Goal: Task Accomplishment & Management: Manage account settings

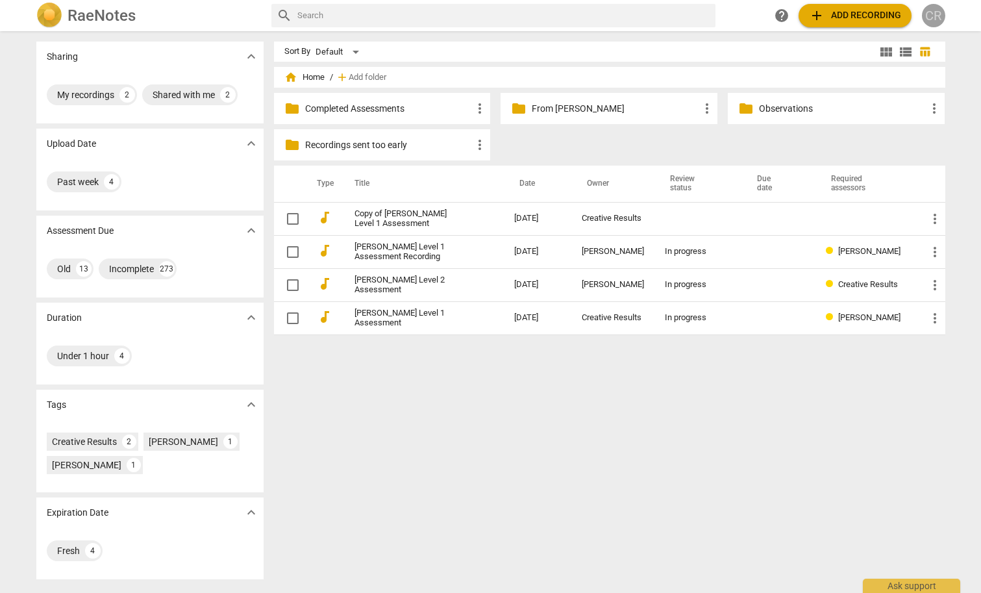
click at [935, 15] on div "CR" at bounding box center [933, 15] width 23 height 23
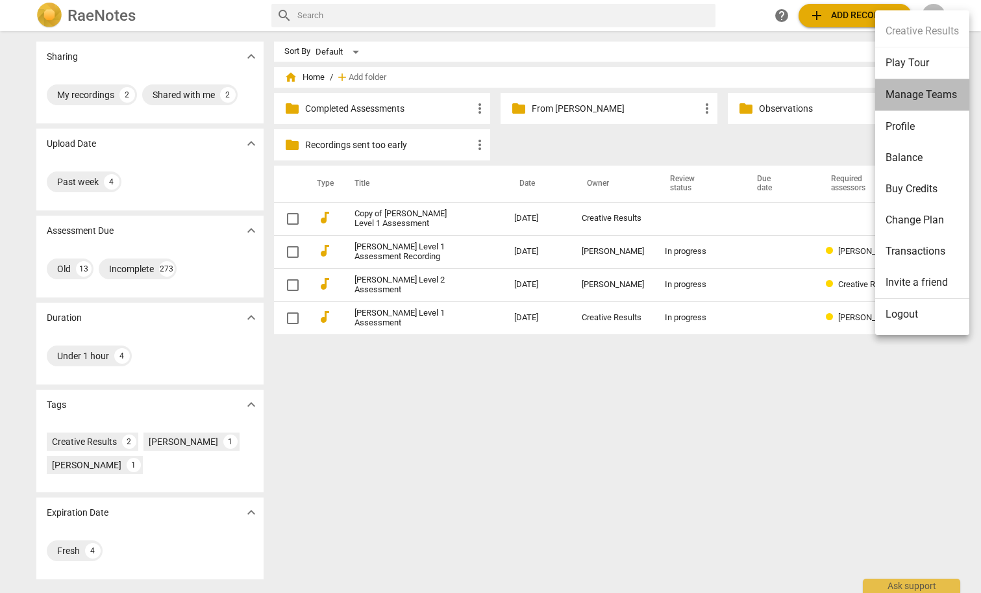
click at [931, 93] on li "Manage Teams" at bounding box center [922, 95] width 94 height 32
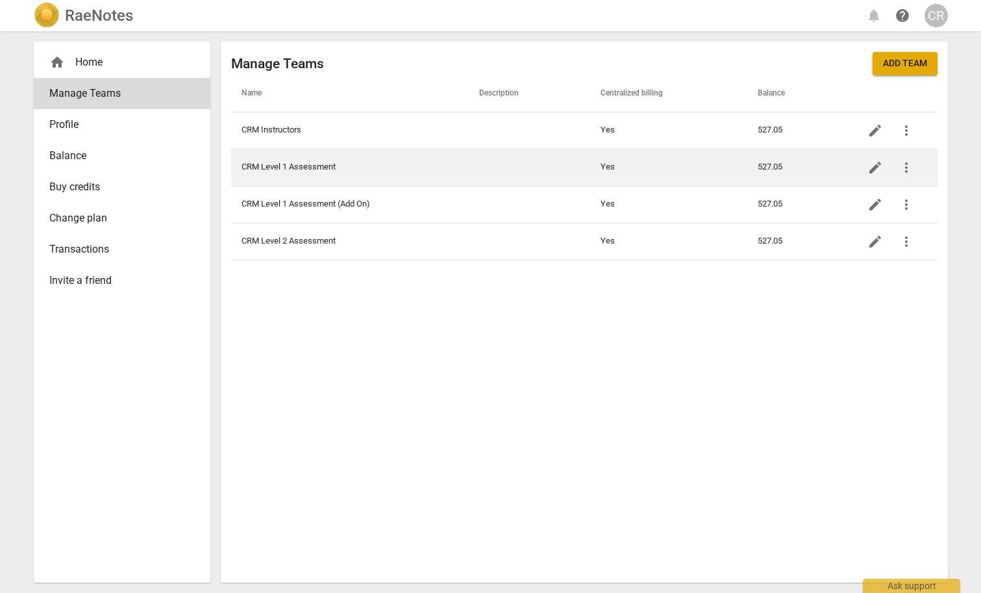
click at [348, 160] on td "CRM Level 1 Assessment" at bounding box center [350, 167] width 238 height 37
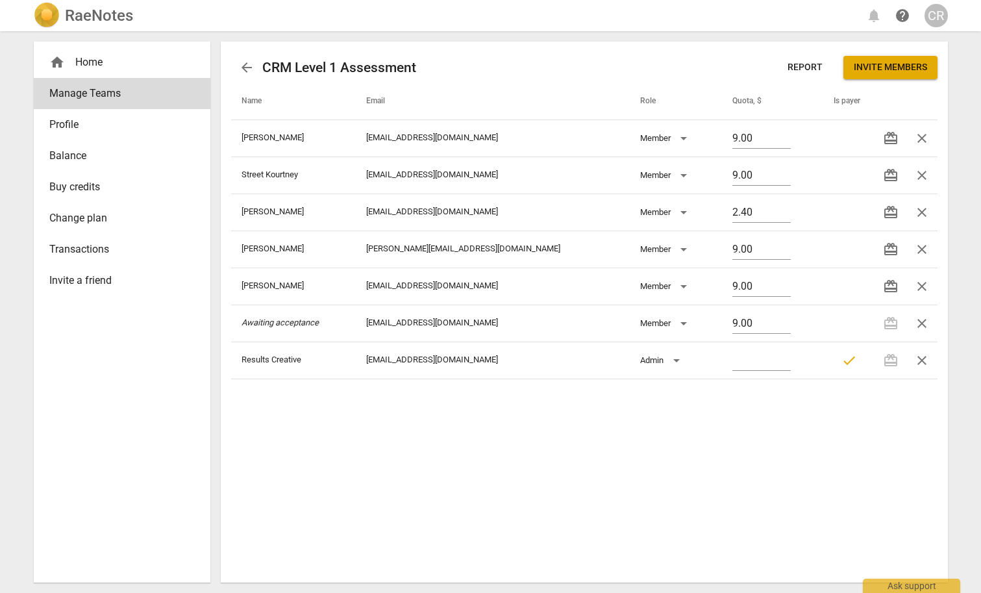
click at [905, 66] on span "Invite members" at bounding box center [890, 67] width 73 height 13
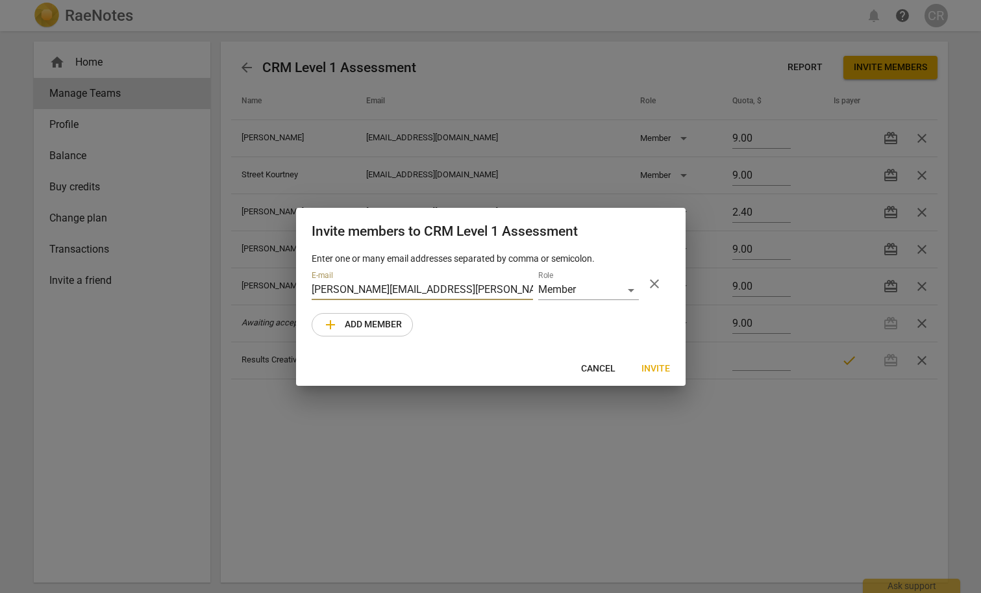
type input "[PERSON_NAME][EMAIL_ADDRESS][PERSON_NAME][DOMAIN_NAME]"
click at [654, 367] on span "Invite" at bounding box center [655, 368] width 29 height 13
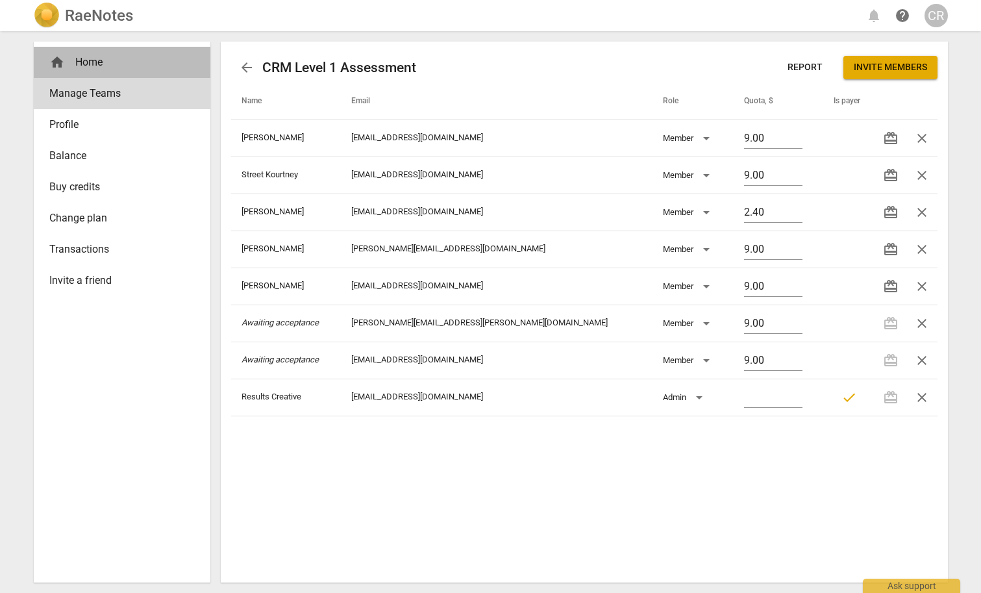
click at [93, 61] on div "home Home" at bounding box center [116, 63] width 135 height 16
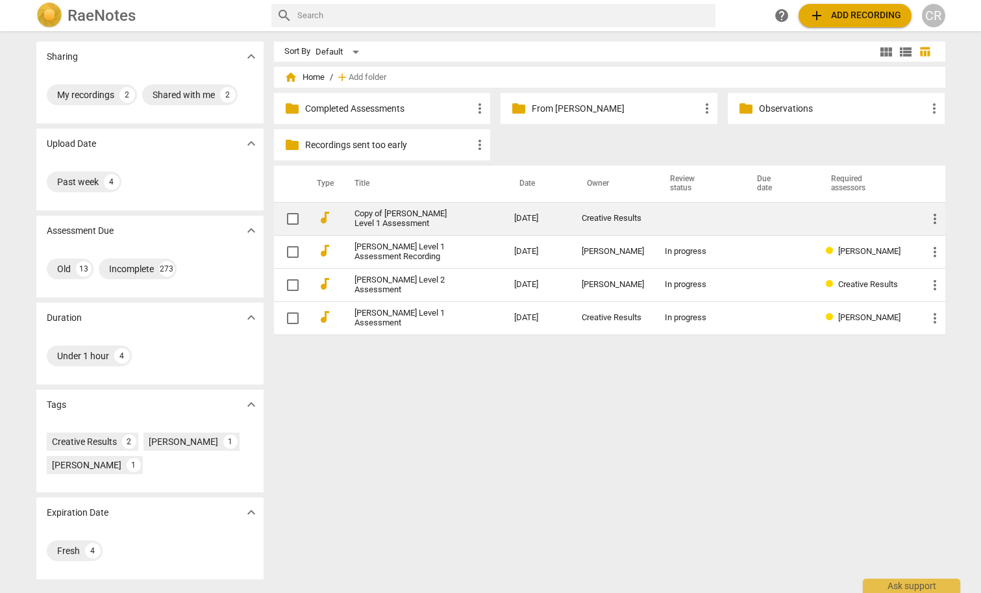
click at [413, 214] on link "Copy of [PERSON_NAME] Level 1 Assessment" at bounding box center [411, 218] width 114 height 19
